Goal: Task Accomplishment & Management: Use online tool/utility

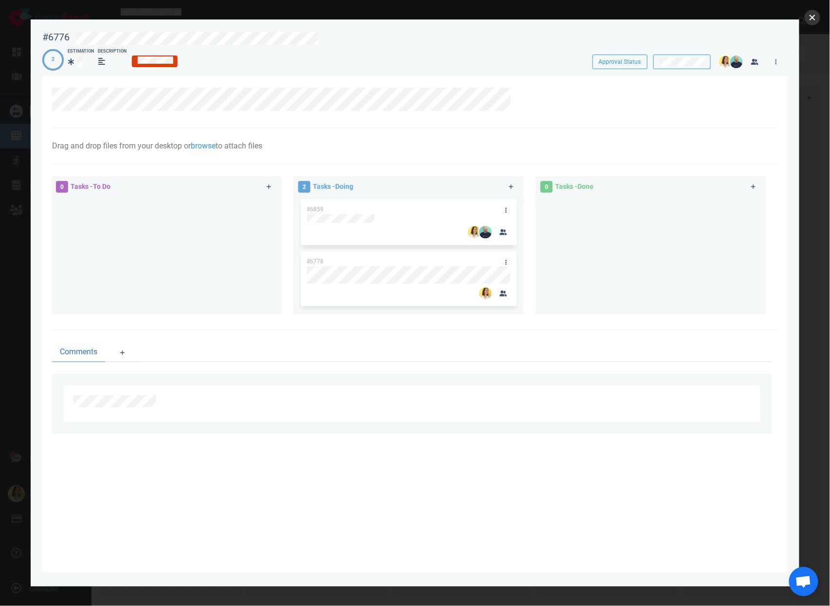
click at [809, 15] on button "close" at bounding box center [813, 18] width 16 height 16
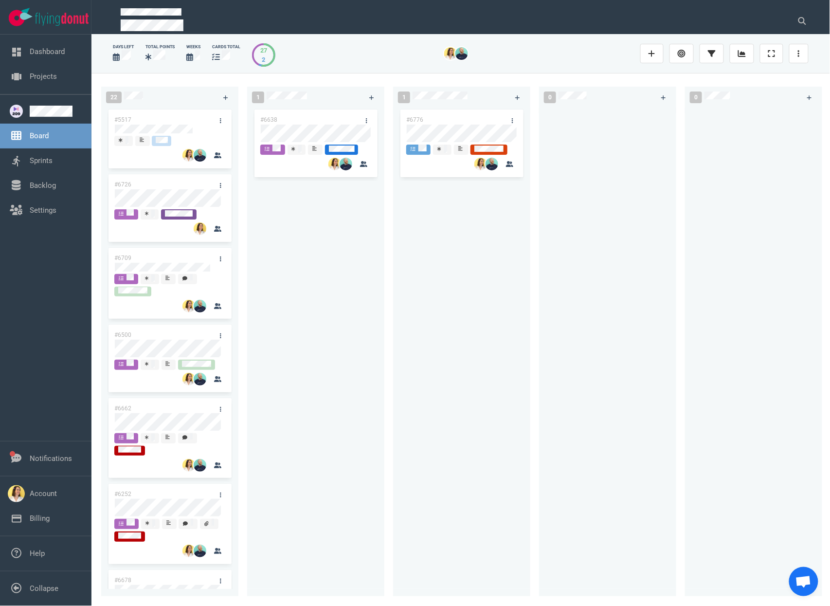
click at [523, 297] on div "#6776" at bounding box center [462, 347] width 126 height 478
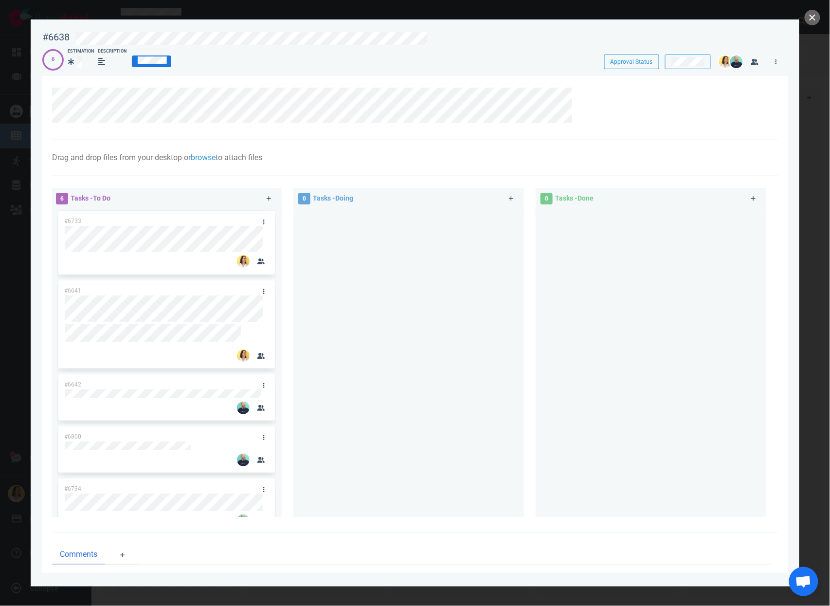
click at [357, 363] on div at bounding box center [408, 359] width 219 height 300
click at [494, 221] on div "6 Tasks - To Do #6733 #6641 #6642 #6800 #6734 #6827 0 Tasks - Doing 0 Tasks - D…" at bounding box center [412, 354] width 732 height 344
click at [495, 243] on div at bounding box center [408, 359] width 219 height 300
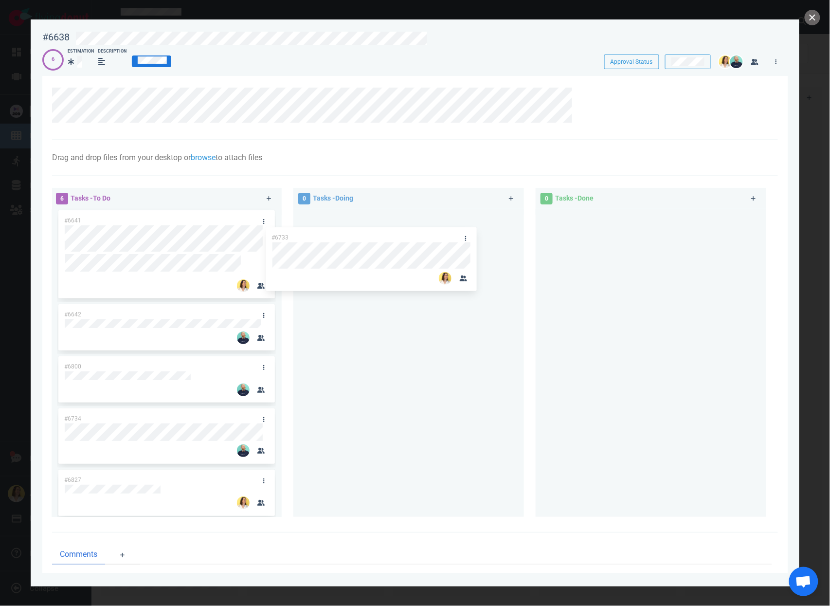
drag, startPoint x: 214, startPoint y: 217, endPoint x: 456, endPoint y: 237, distance: 242.7
click at [454, 238] on div "6 Tasks - To Do #6733 #6641 #6642 #6800 #6734 #6827 #6733 0 Tasks - Doing 0 Tas…" at bounding box center [412, 354] width 732 height 344
click at [125, 82] on div at bounding box center [415, 108] width 726 height 64
click at [588, 91] on link at bounding box center [582, 94] width 16 height 12
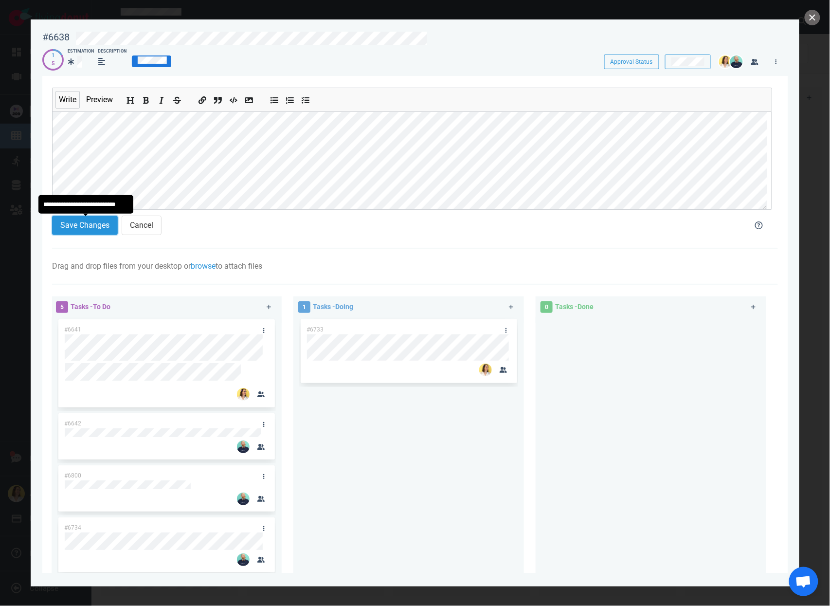
click at [83, 232] on button "Save Changes" at bounding box center [85, 225] width 66 height 19
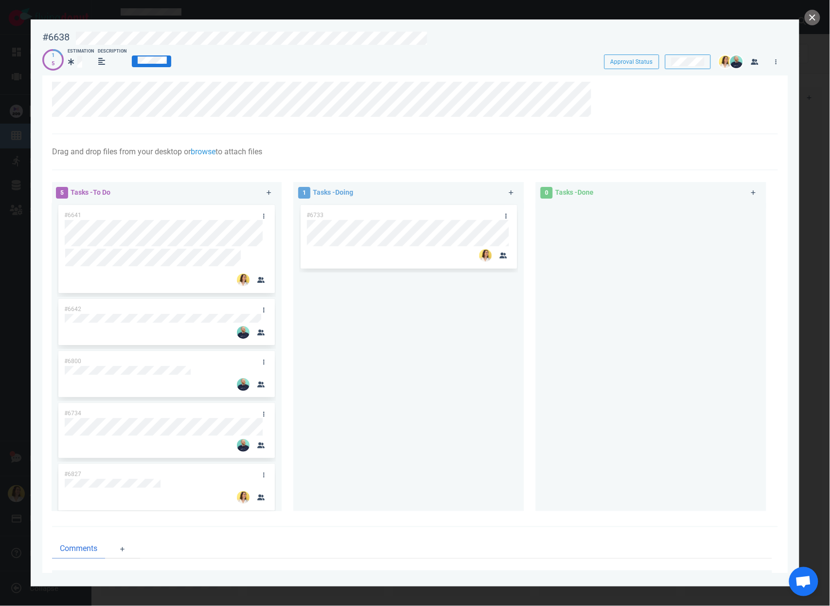
scroll to position [6, 0]
click at [426, 368] on div "#6733" at bounding box center [408, 352] width 219 height 300
click at [427, 416] on div "#6733" at bounding box center [408, 352] width 219 height 300
click at [427, 401] on div "#6733" at bounding box center [408, 352] width 219 height 300
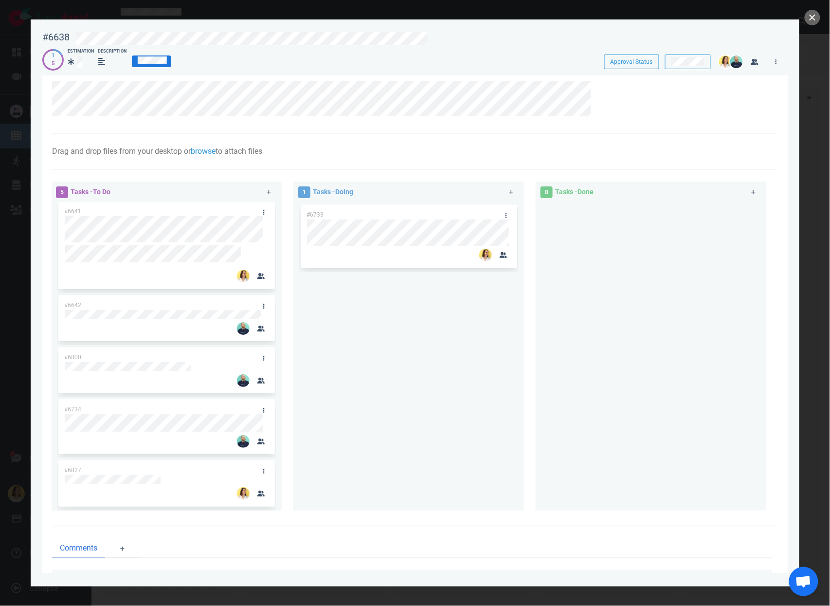
click at [440, 308] on div "#6733" at bounding box center [408, 352] width 219 height 300
click at [446, 368] on div "#6733" at bounding box center [408, 352] width 219 height 300
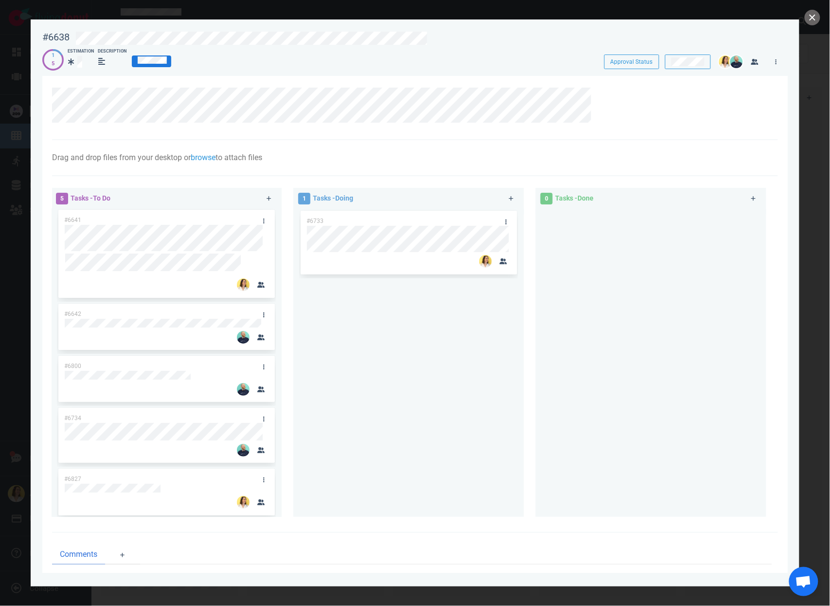
scroll to position [0, 0]
click at [494, 403] on div "#6733" at bounding box center [408, 359] width 219 height 300
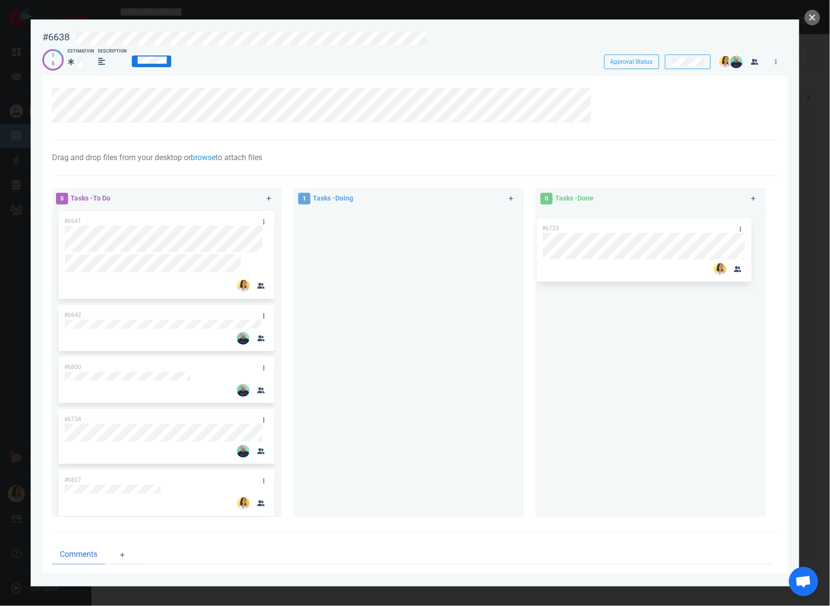
drag, startPoint x: 421, startPoint y: 214, endPoint x: 660, endPoint y: 221, distance: 239.1
click at [660, 221] on div "5 Tasks - To Do #6641 #6642 #6800 #6734 #6827 1 Tasks - Doing #6733 #6733 0 Tas…" at bounding box center [412, 354] width 732 height 344
click at [385, 368] on div at bounding box center [408, 359] width 219 height 300
